Goal: Information Seeking & Learning: Learn about a topic

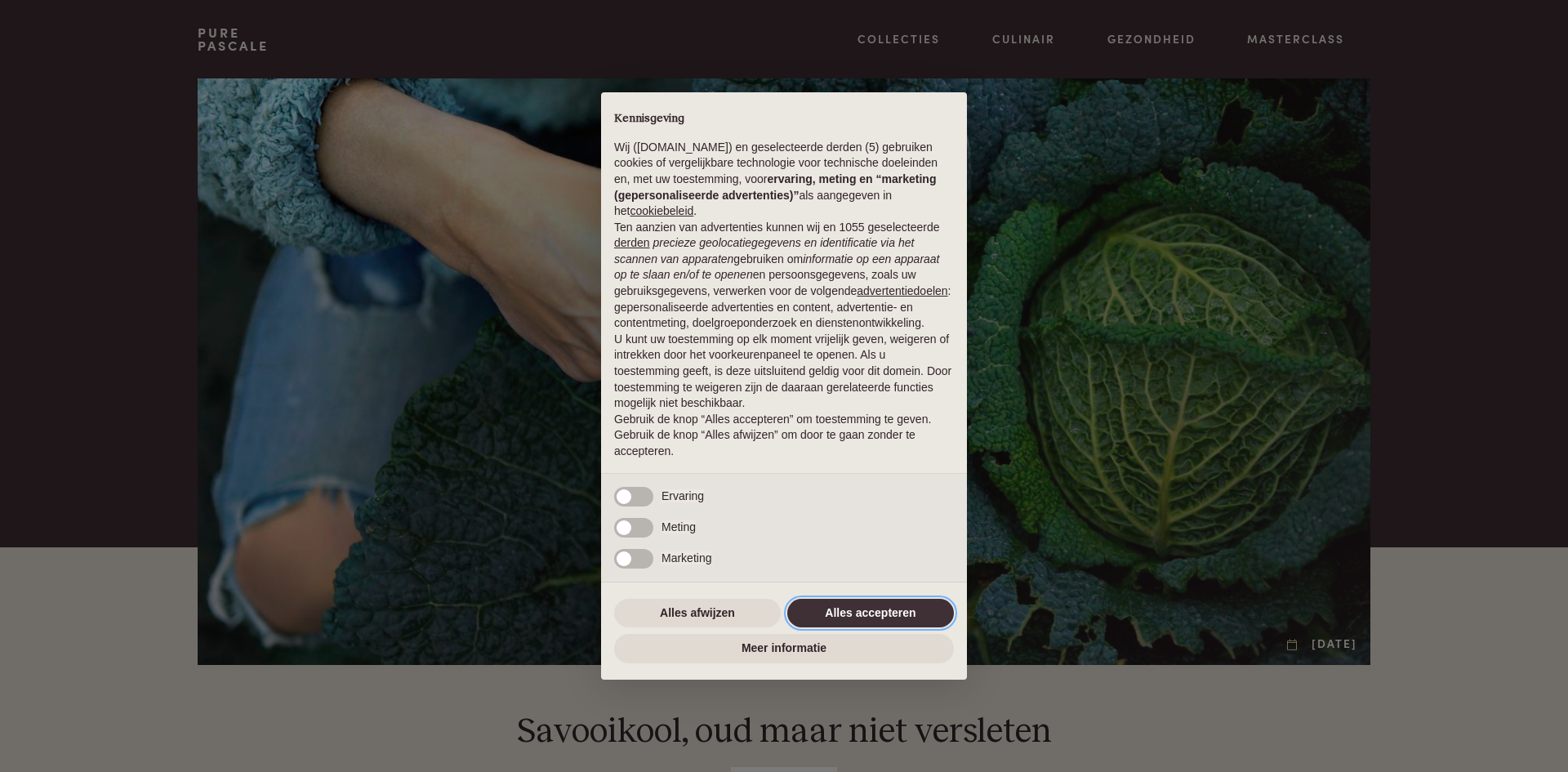
click at [875, 601] on button "Alles accepteren" at bounding box center [870, 613] width 167 height 29
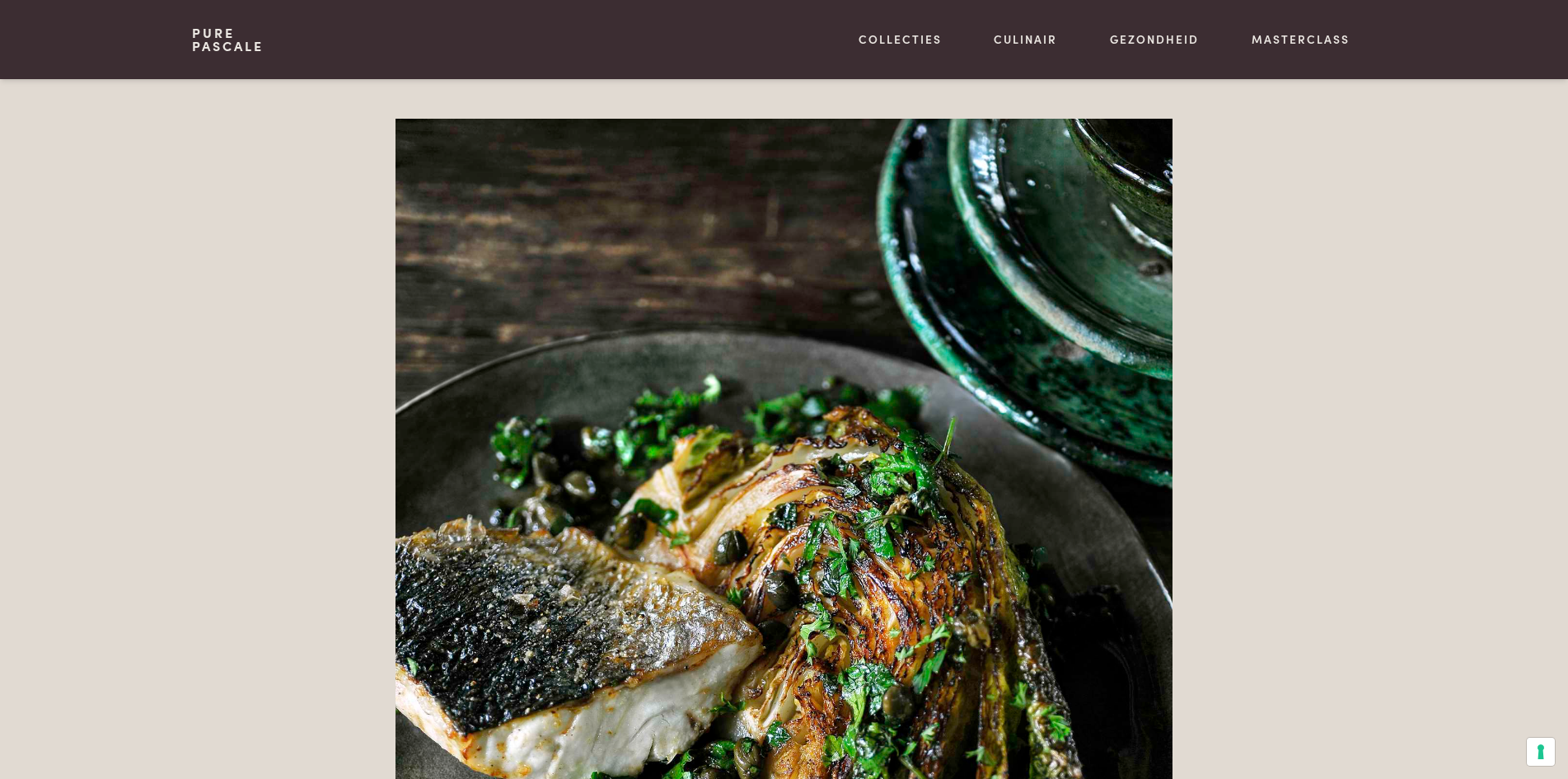
scroll to position [3379, 0]
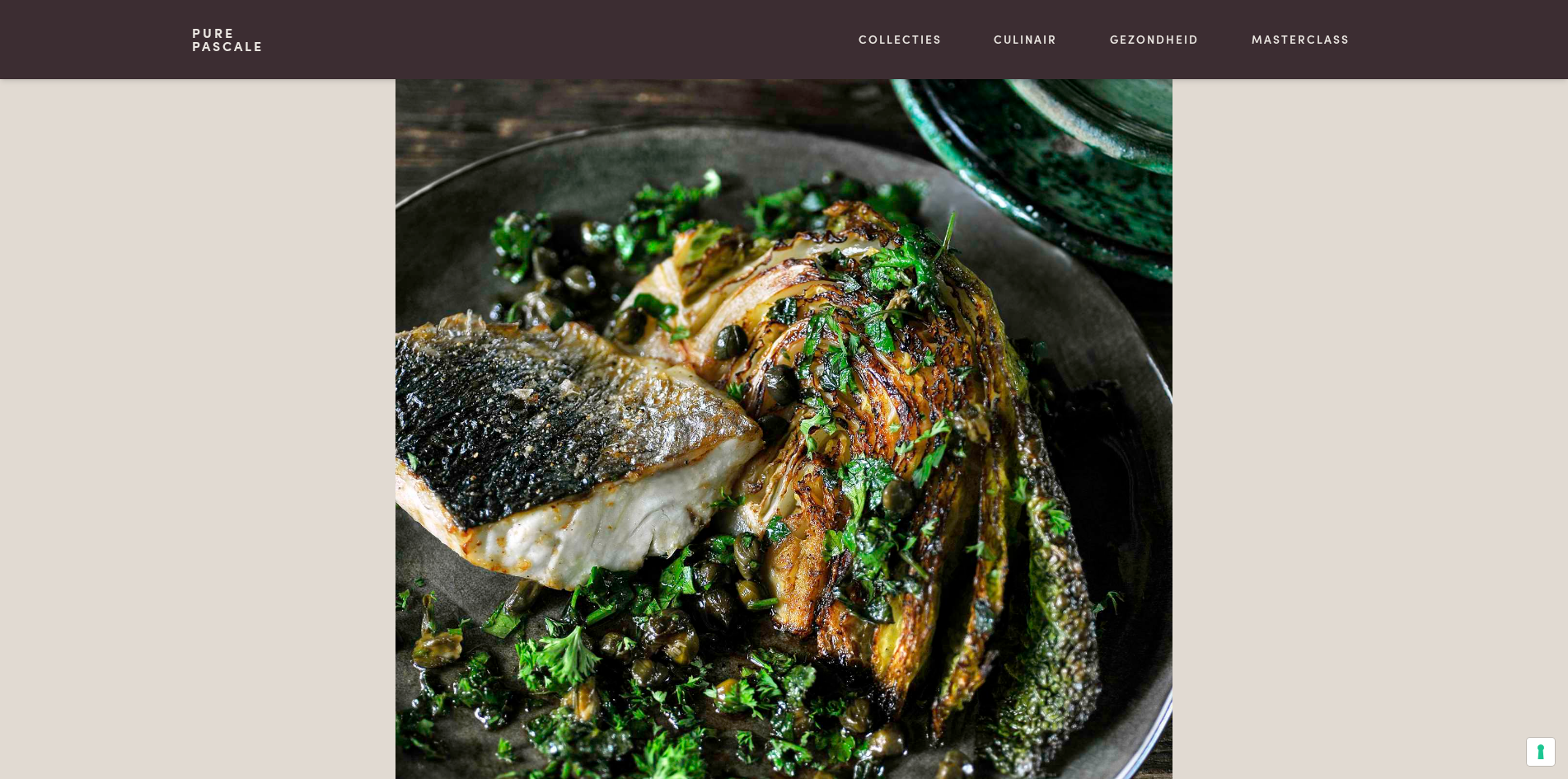
click at [571, 511] on img at bounding box center [784, 497] width 777 height 1168
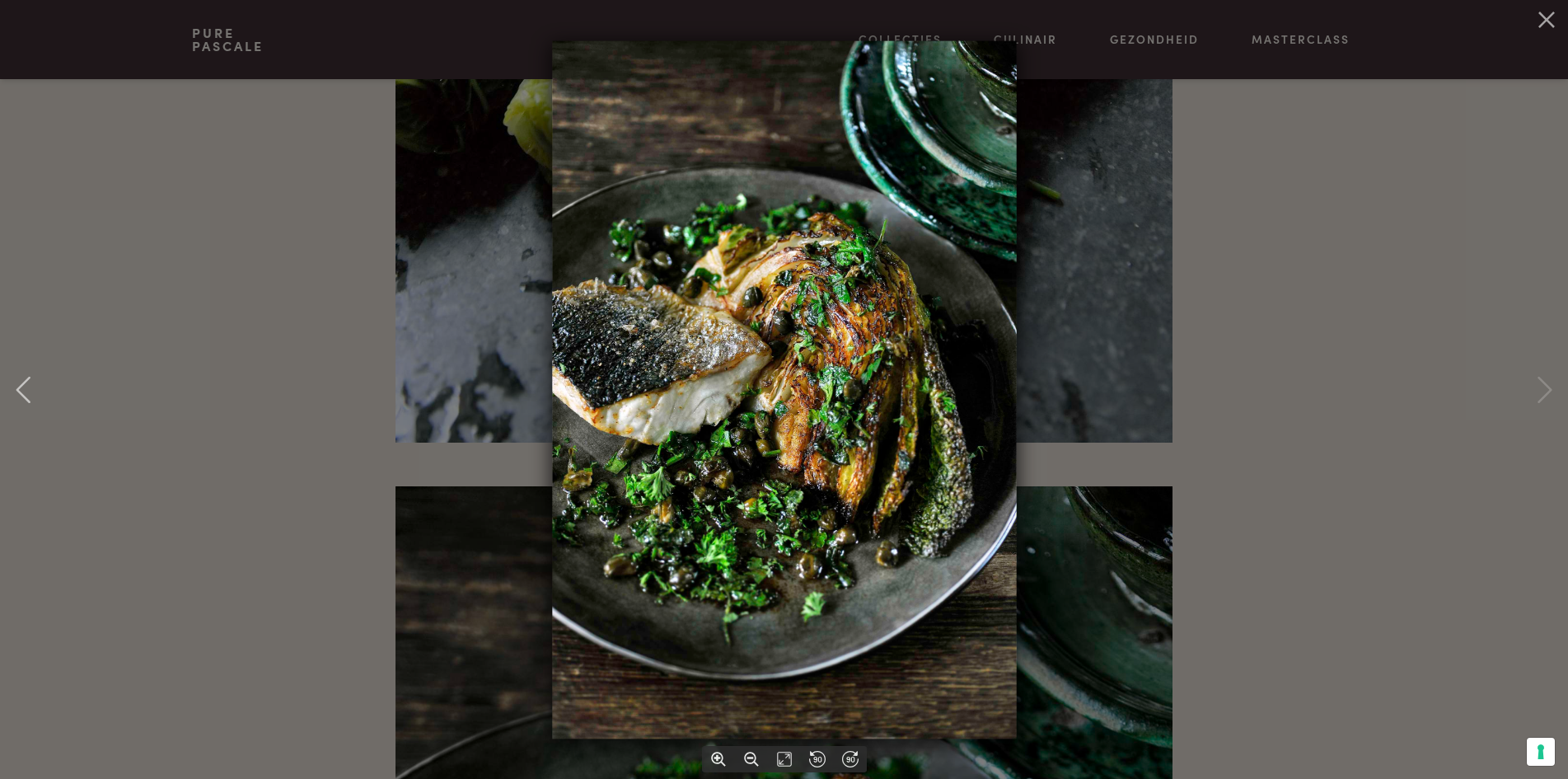
scroll to position [2802, 0]
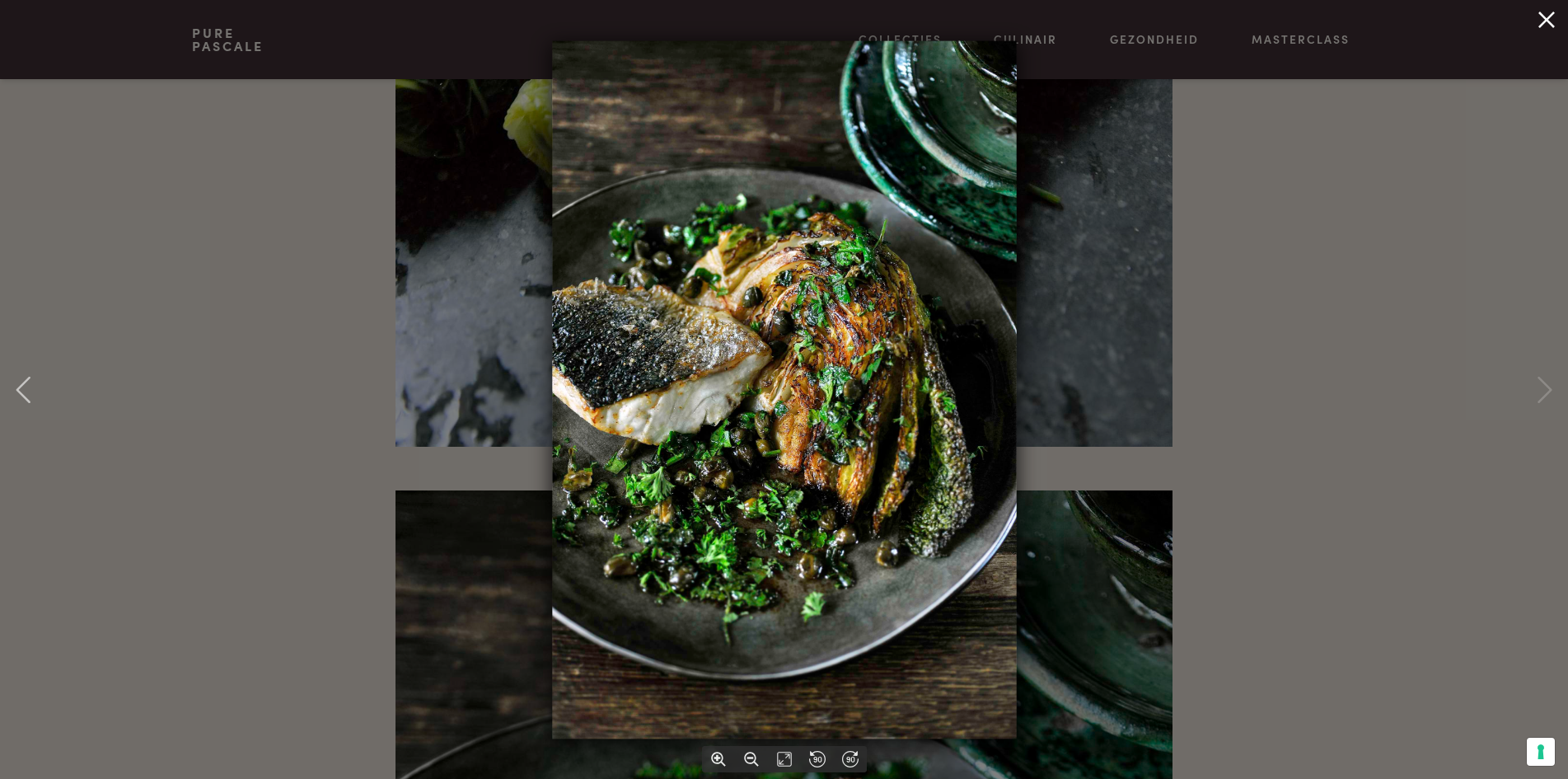
click at [1546, 16] on icon at bounding box center [1546, 20] width 26 height 26
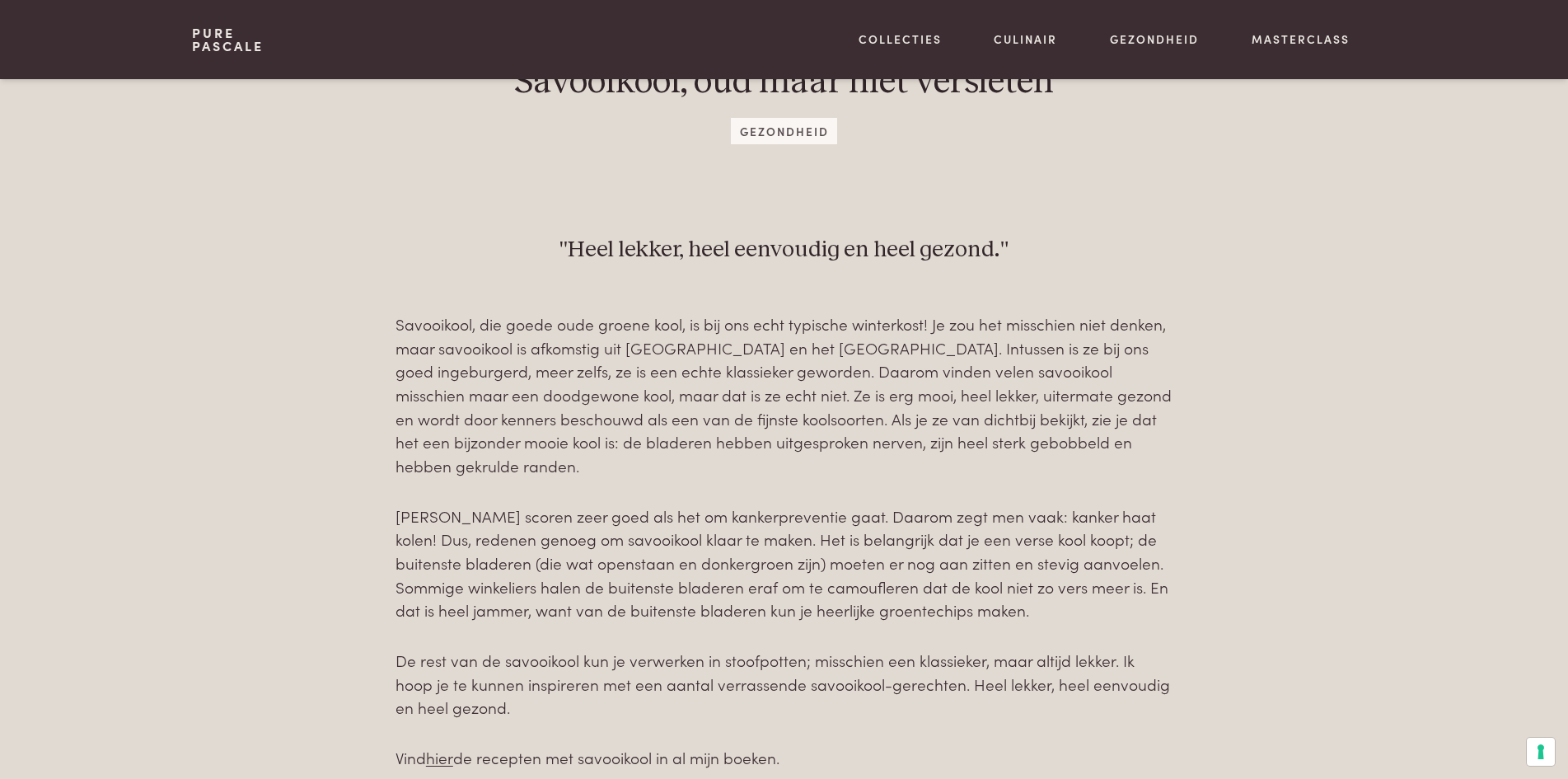
scroll to position [907, 0]
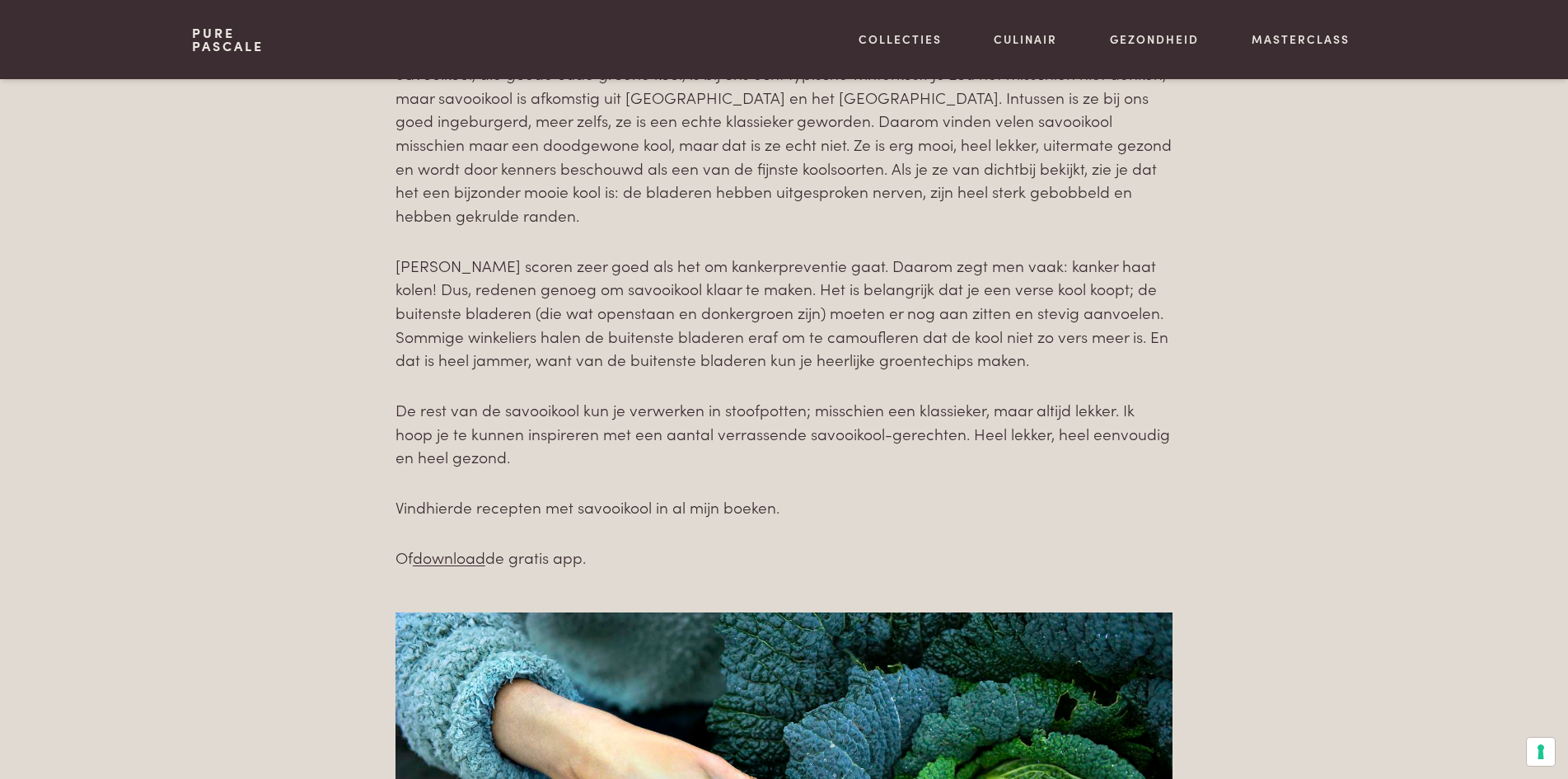
click at [439, 508] on link "hier" at bounding box center [439, 507] width 27 height 23
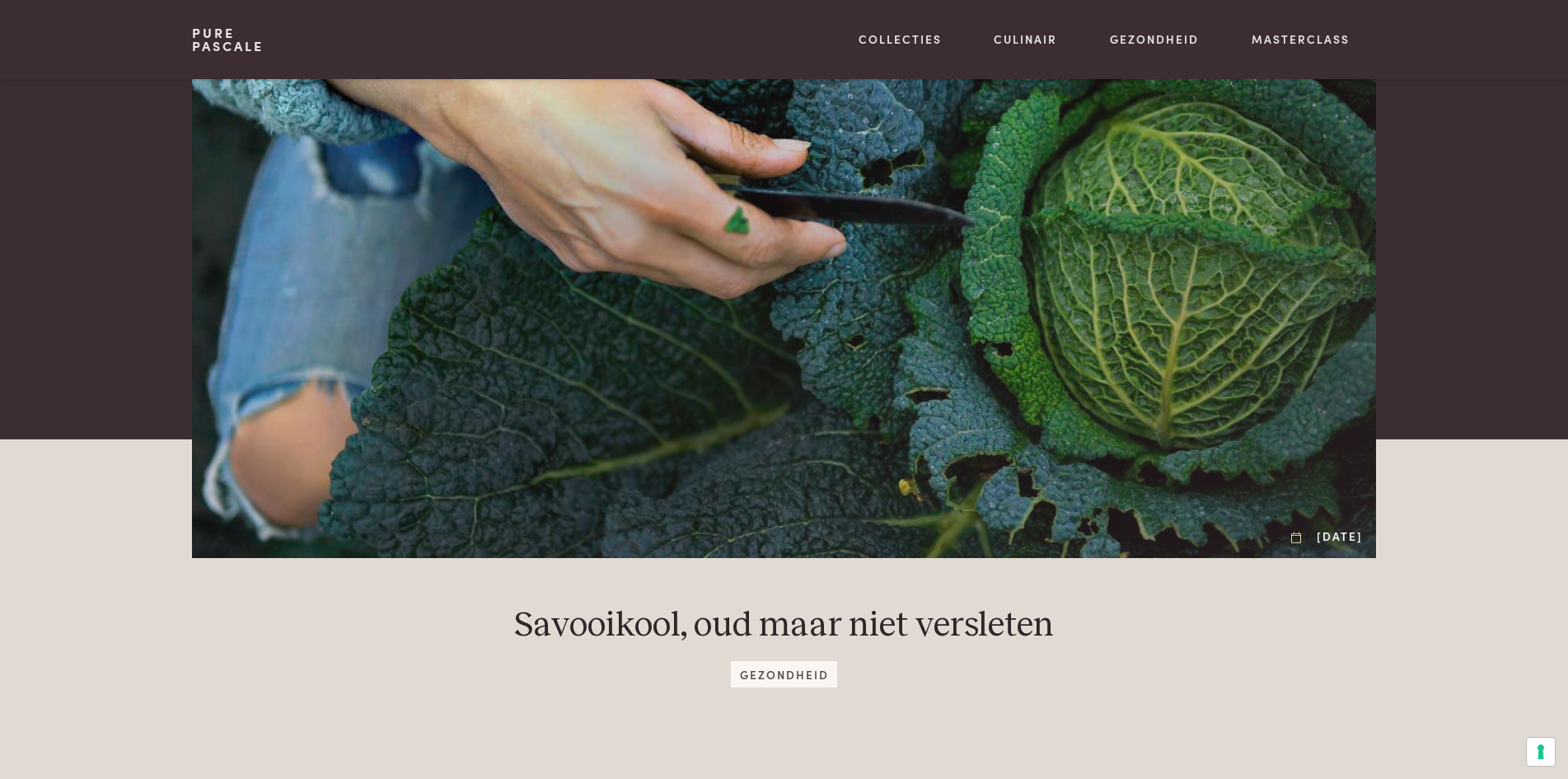
scroll to position [0, 0]
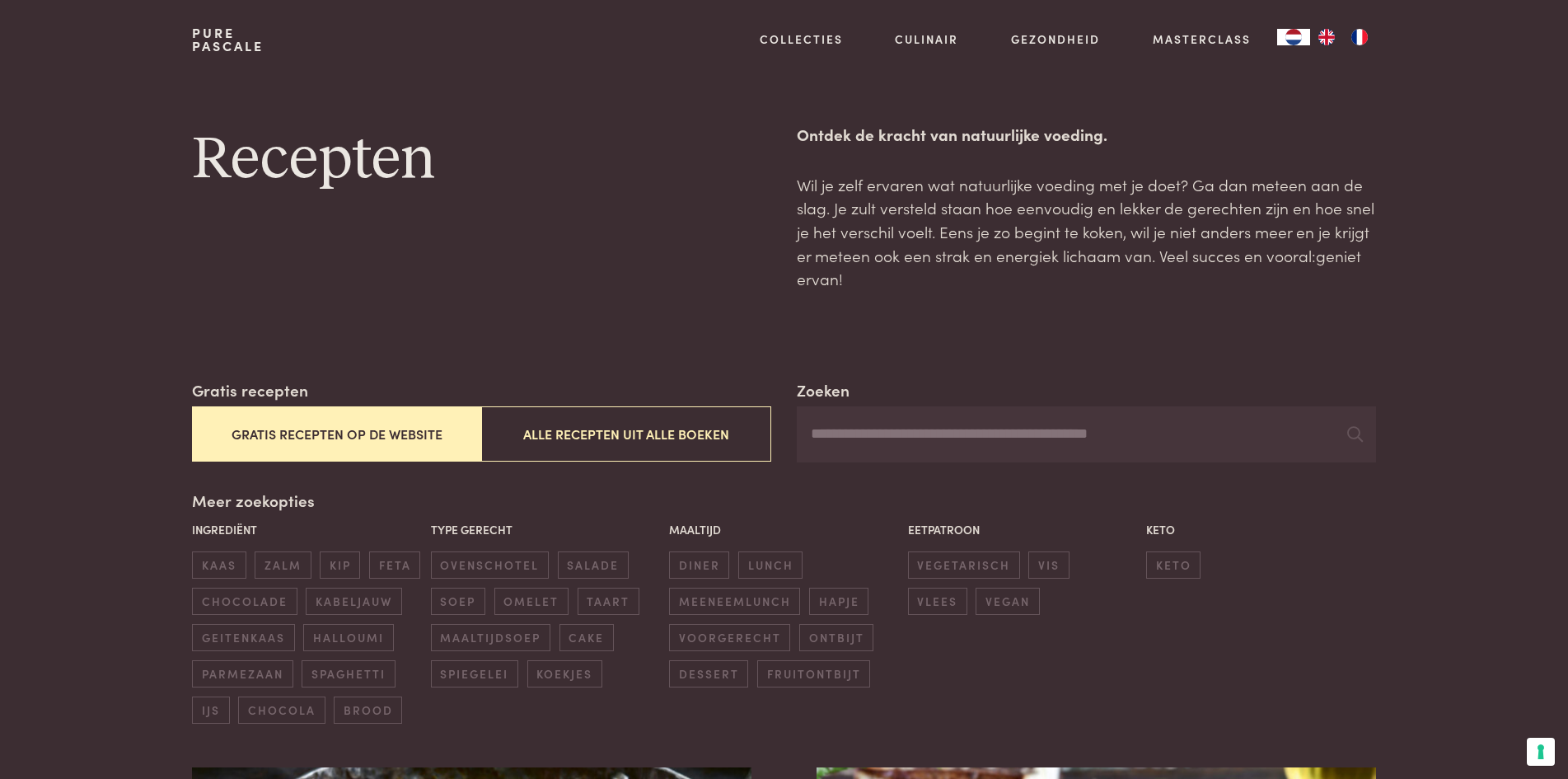
click at [916, 441] on input "Zoeken" at bounding box center [1086, 434] width 578 height 56
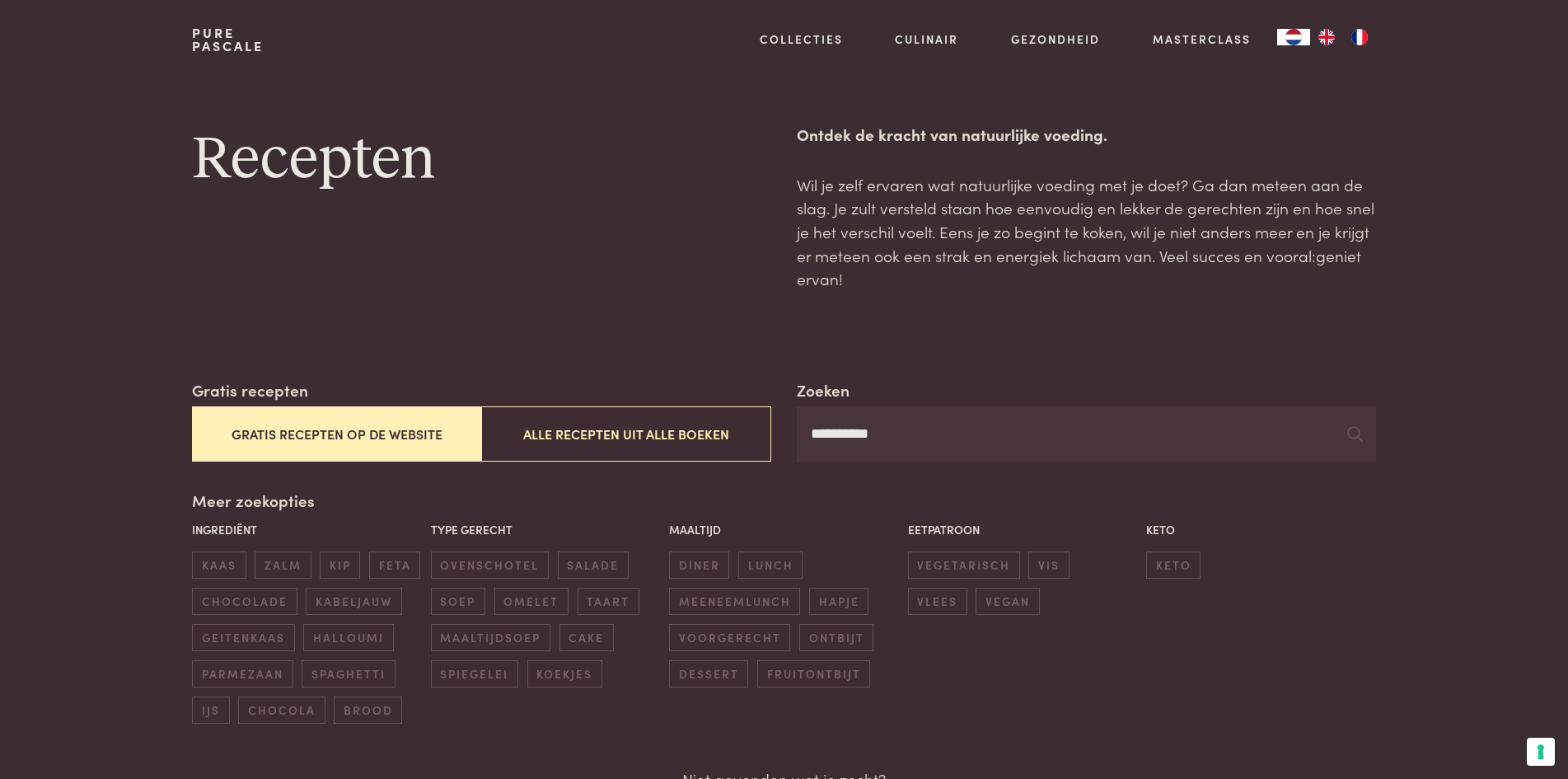
type input "**********"
click at [952, 441] on input "**********" at bounding box center [1086, 434] width 578 height 56
click at [1353, 434] on icon at bounding box center [1354, 434] width 16 height 16
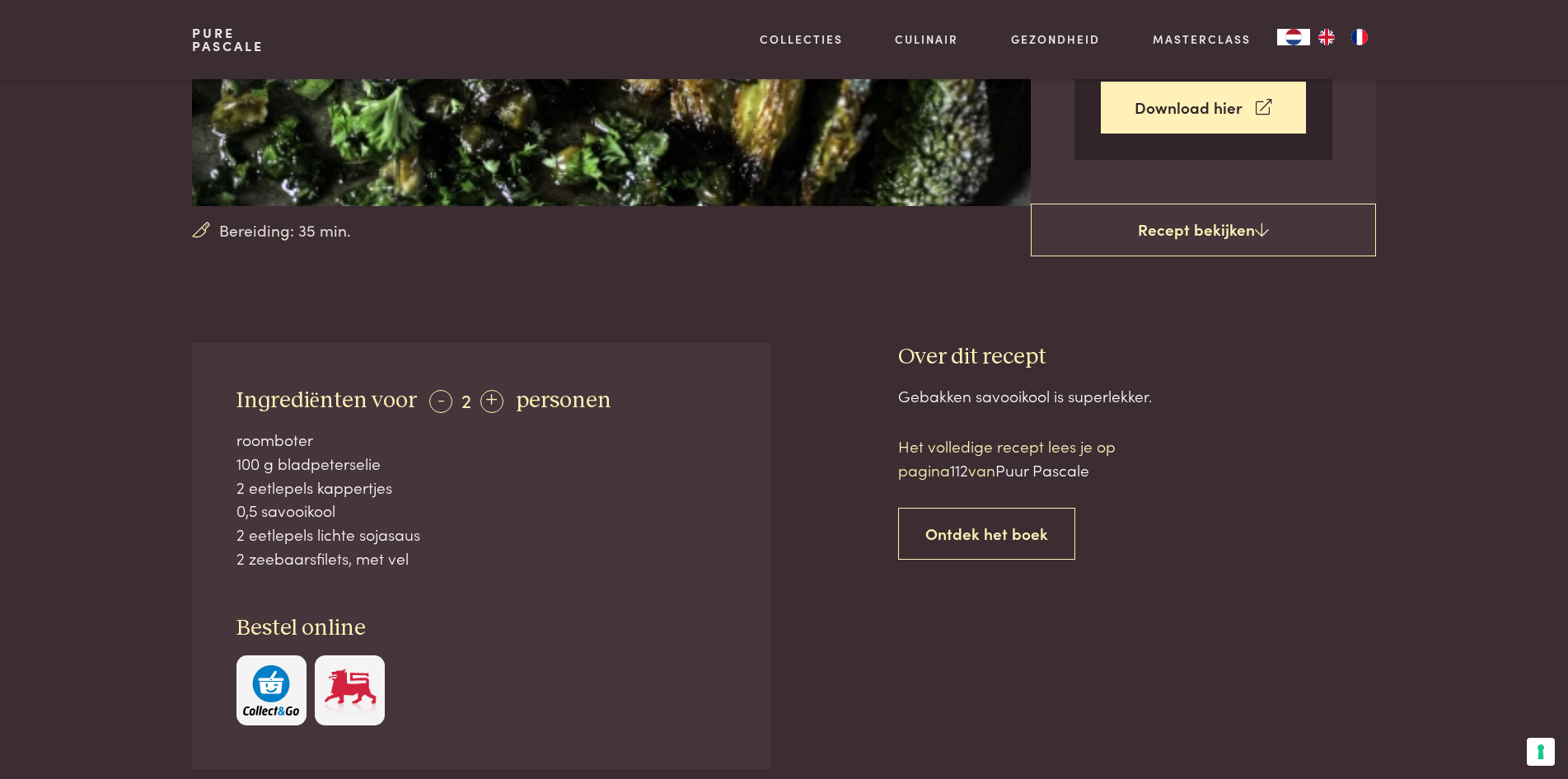
scroll to position [412, 0]
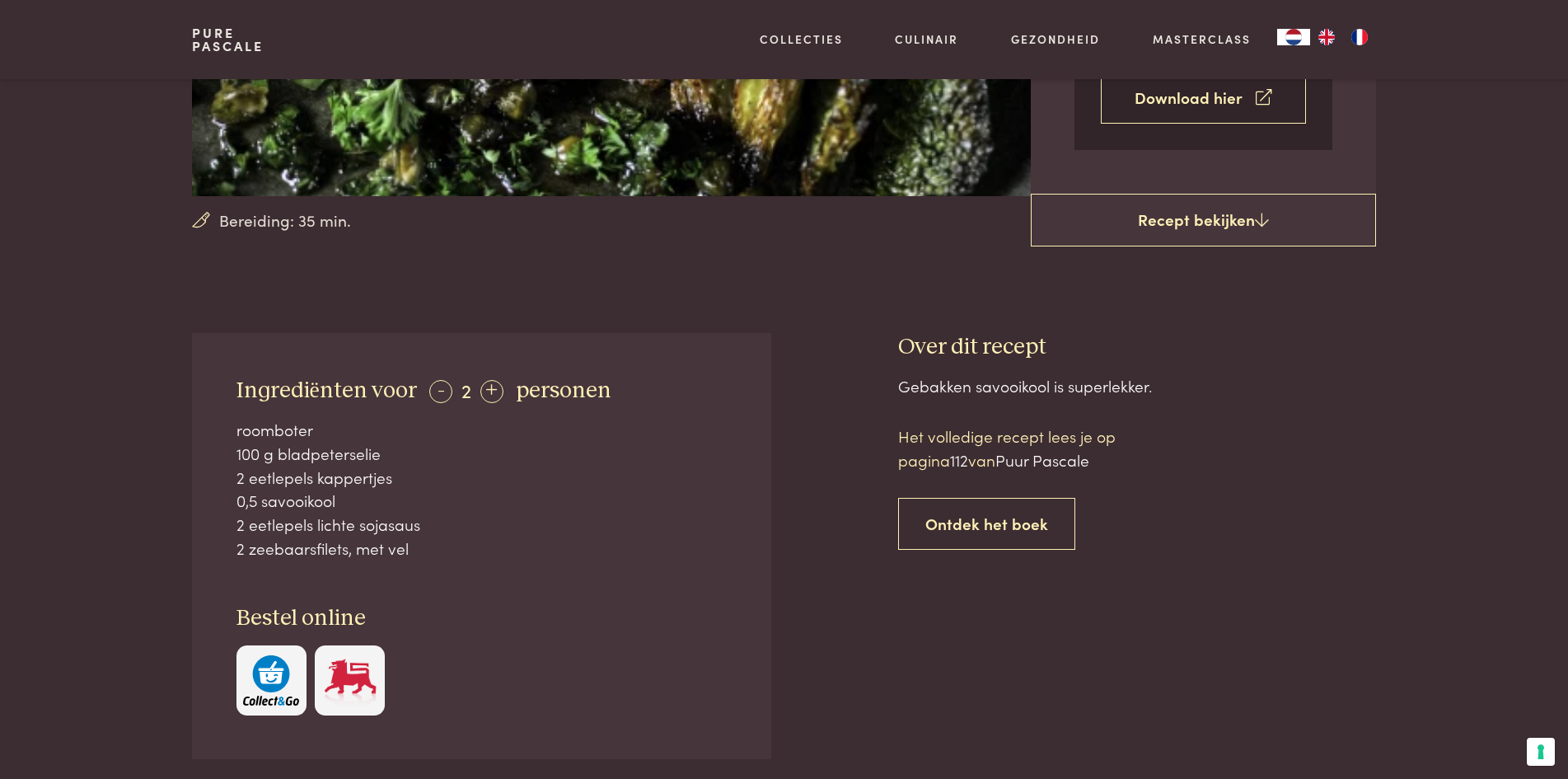
click at [1229, 100] on link "Download hier" at bounding box center [1203, 97] width 205 height 52
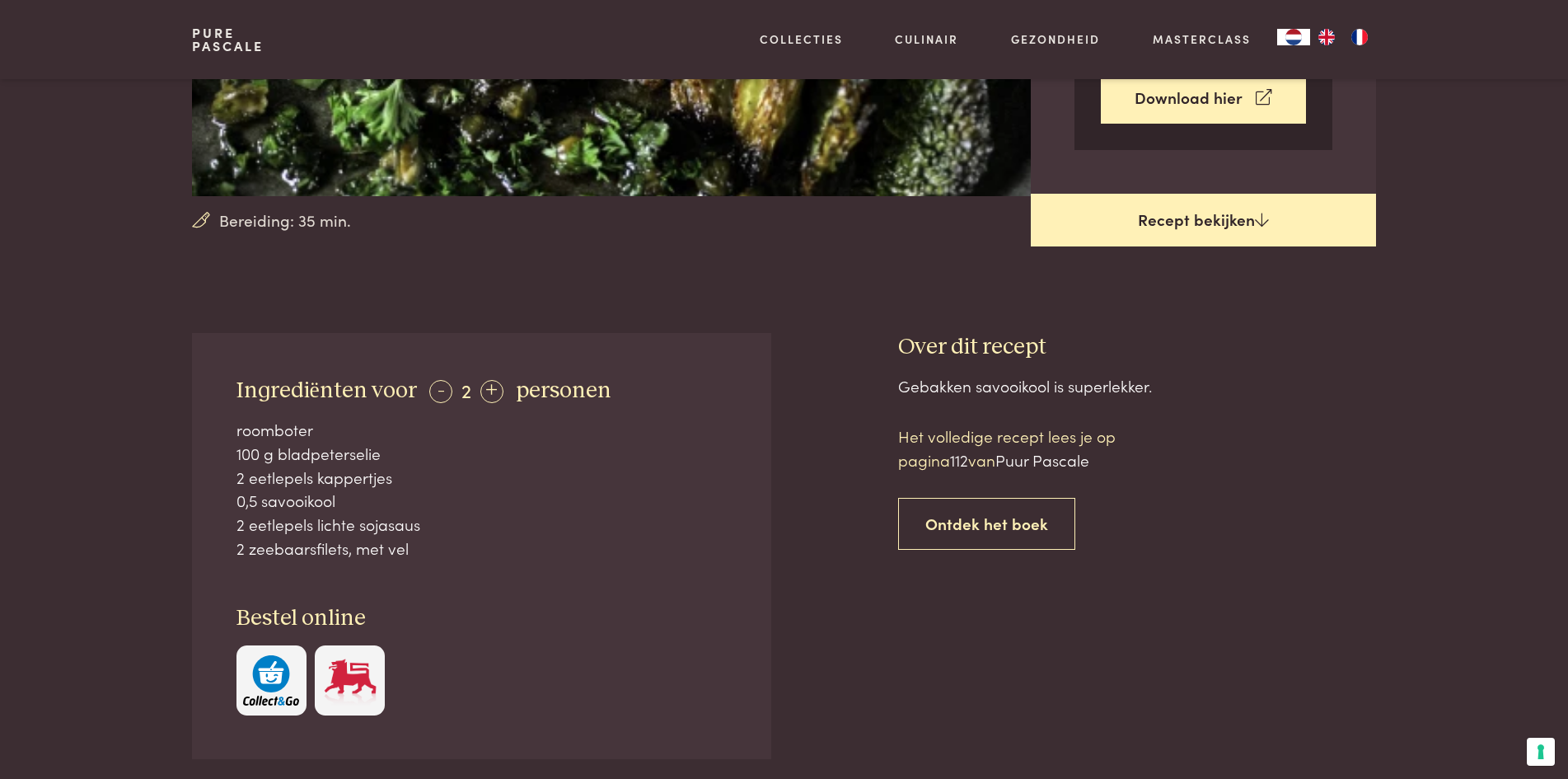
click at [1241, 220] on link "Recept bekijken" at bounding box center [1202, 220] width 345 height 53
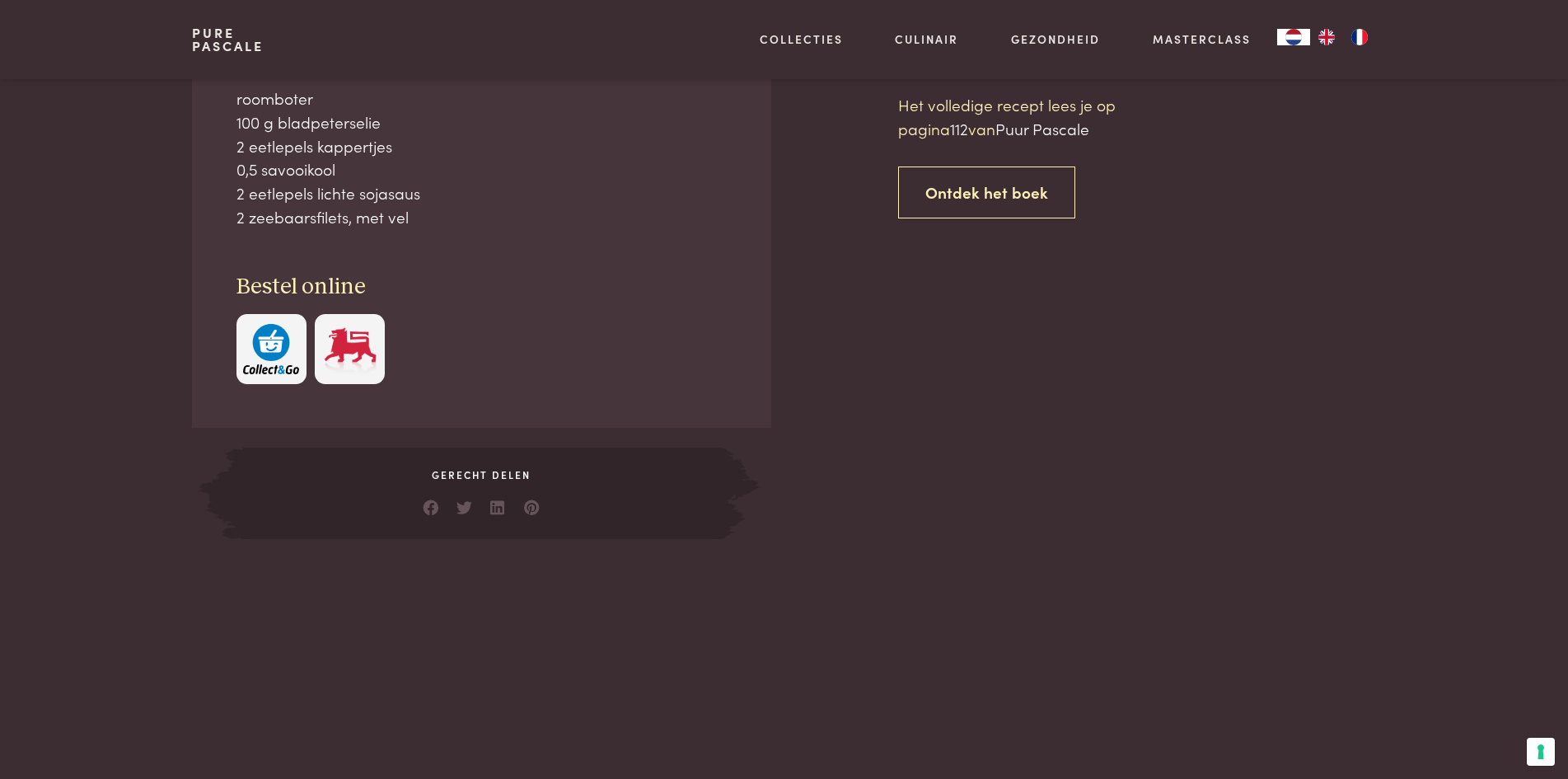
scroll to position [744, 0]
